Goal: Information Seeking & Learning: Learn about a topic

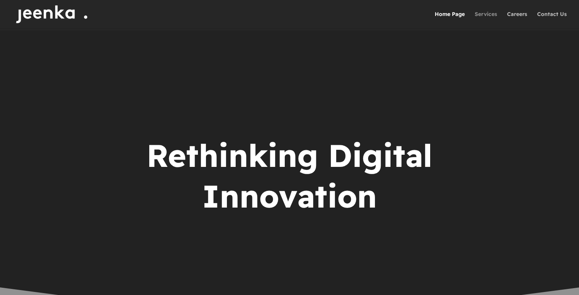
click at [483, 14] on link "Services" at bounding box center [486, 19] width 22 height 17
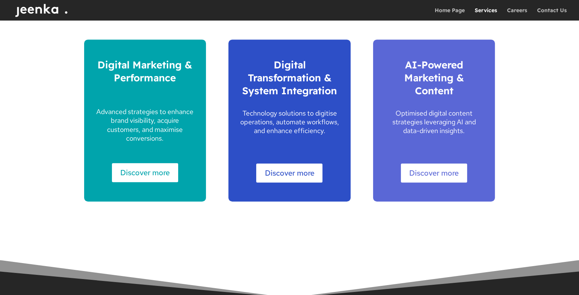
scroll to position [469, 0]
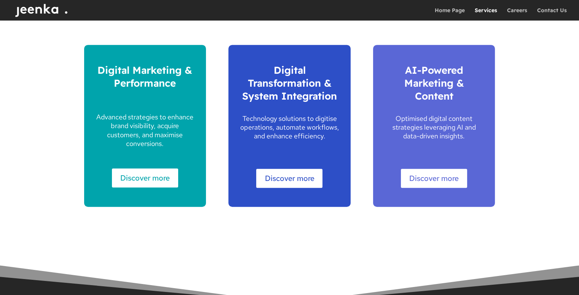
click at [157, 184] on link "Discover more" at bounding box center [145, 178] width 66 height 19
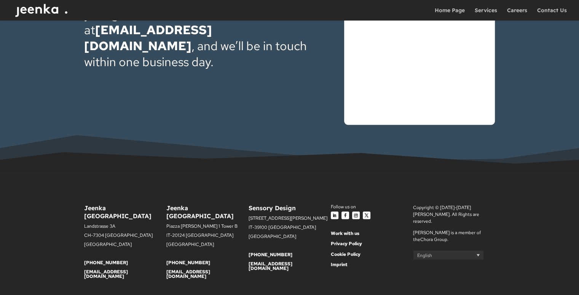
scroll to position [1388, 0]
